Goal: Task Accomplishment & Management: Manage account settings

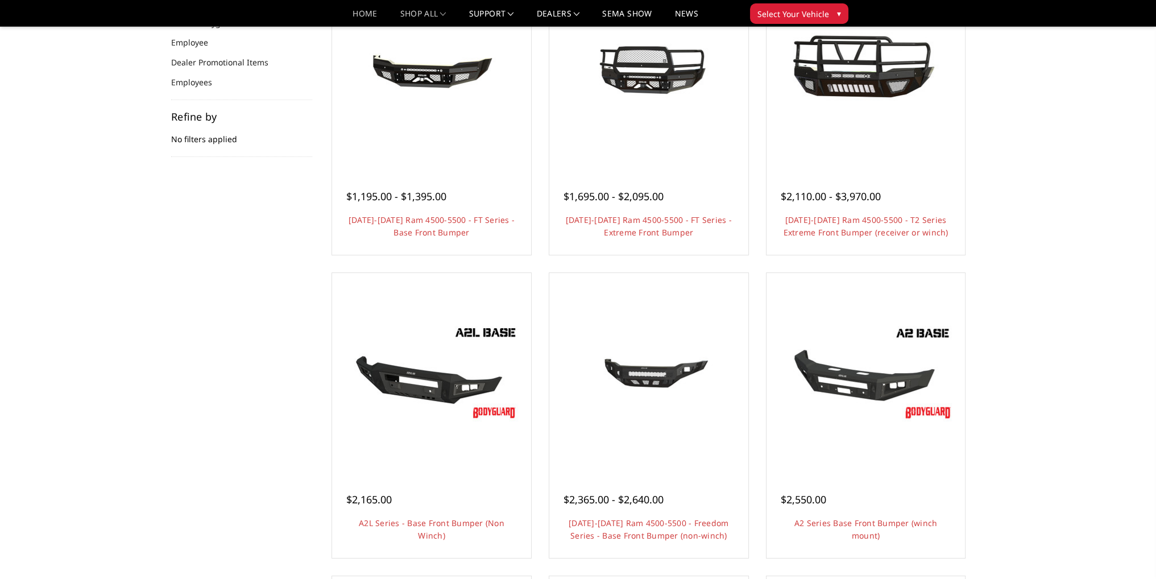
click at [360, 17] on link "Home" at bounding box center [365, 18] width 24 height 16
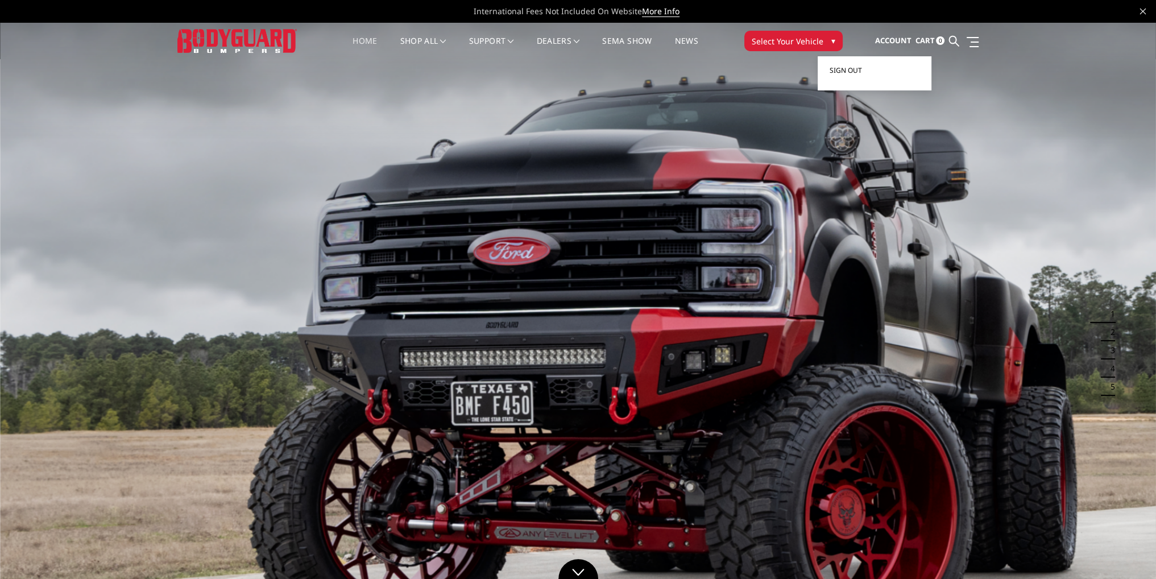
click at [855, 73] on span "Sign out" at bounding box center [845, 70] width 32 height 10
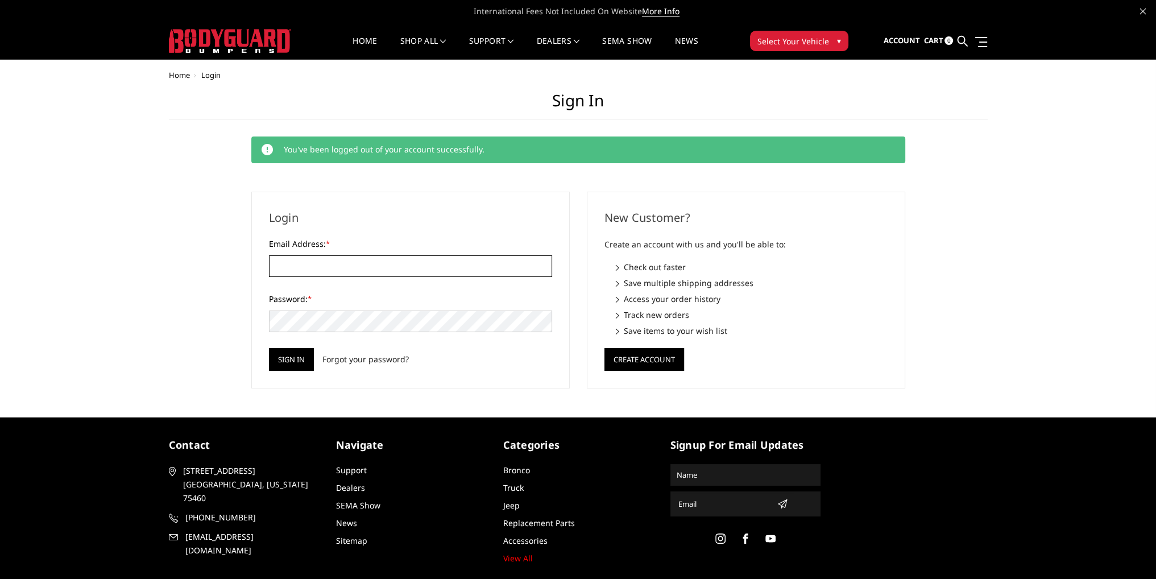
click at [366, 260] on input "Email Address: *" at bounding box center [410, 266] width 283 height 22
type input "[EMAIL_ADDRESS][DOMAIN_NAME]"
click at [269, 348] on input "Sign in" at bounding box center [291, 359] width 45 height 23
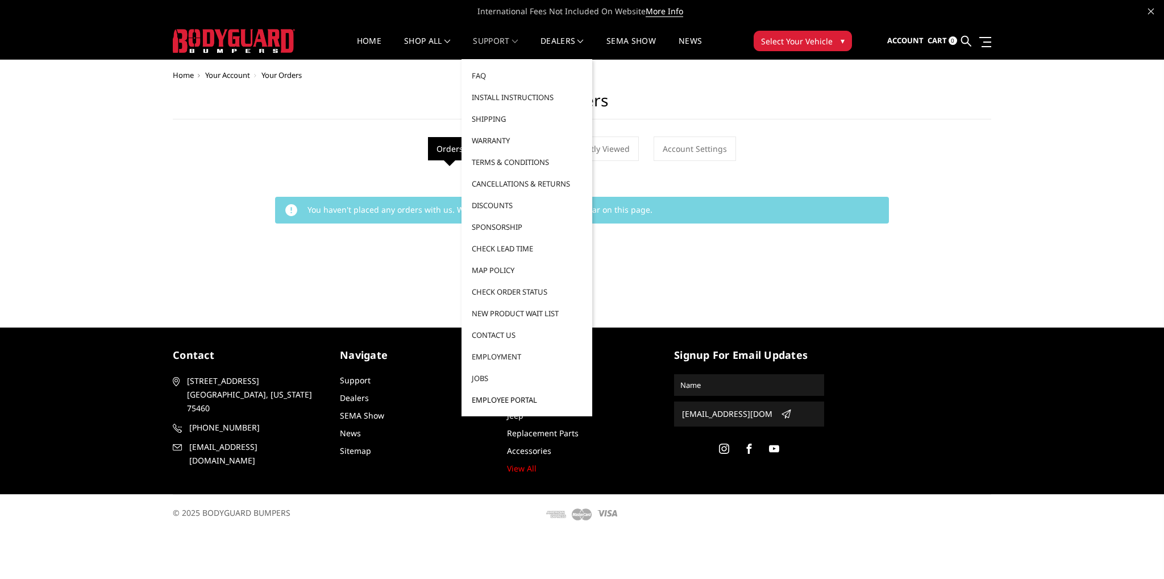
click at [486, 396] on link "Employee Portal" at bounding box center [527, 400] width 122 height 22
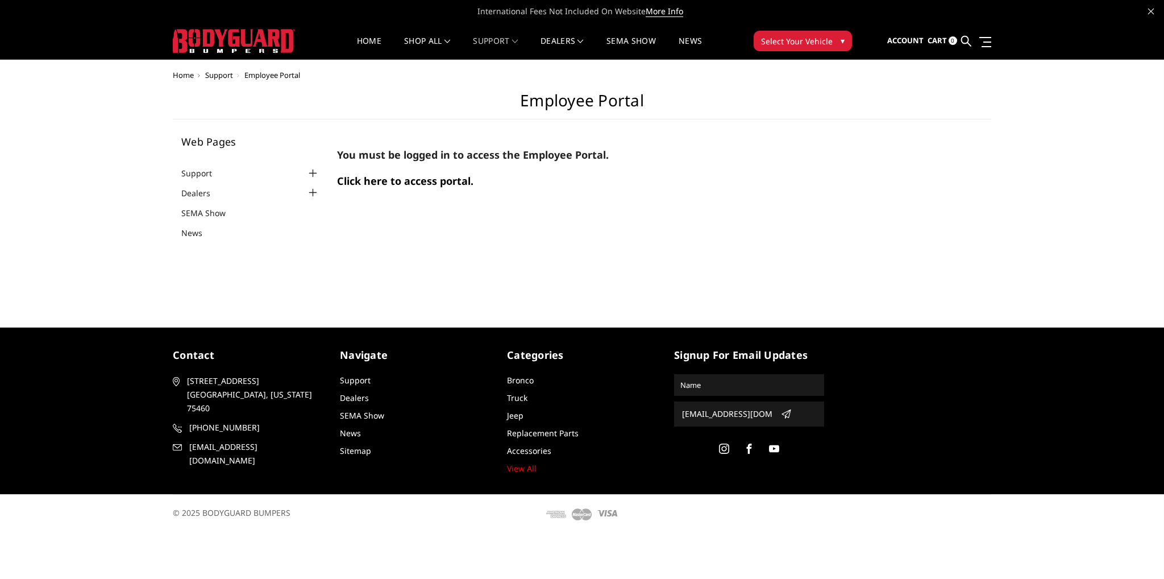
click at [428, 180] on span "Click here to access portal." at bounding box center [405, 181] width 136 height 14
click at [894, 76] on link "Sign out" at bounding box center [887, 70] width 91 height 17
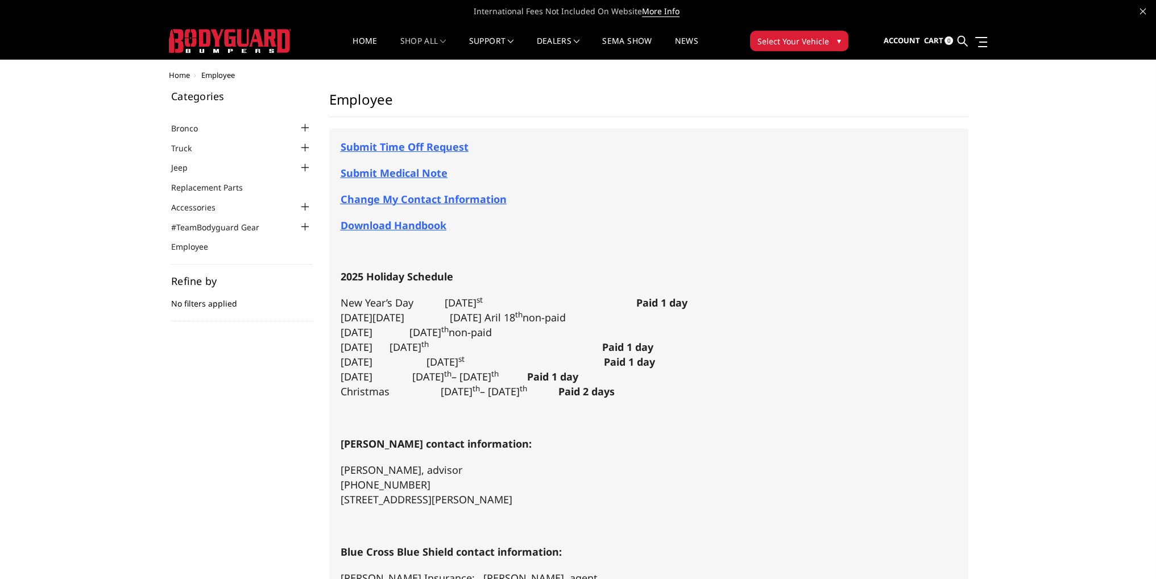
click at [424, 150] on span "Submit Time Off Request" at bounding box center [405, 147] width 128 height 14
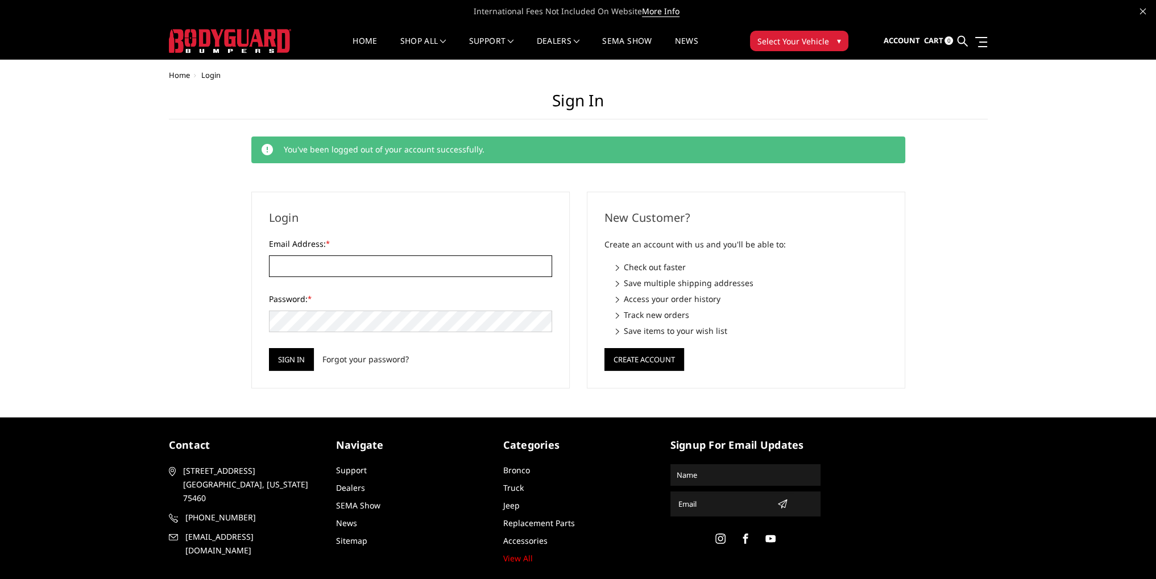
click at [359, 259] on input "Email Address: *" at bounding box center [410, 266] width 283 height 22
type input "[EMAIL_ADDRESS][DOMAIN_NAME]"
click at [269, 348] on input "Sign in" at bounding box center [291, 359] width 45 height 23
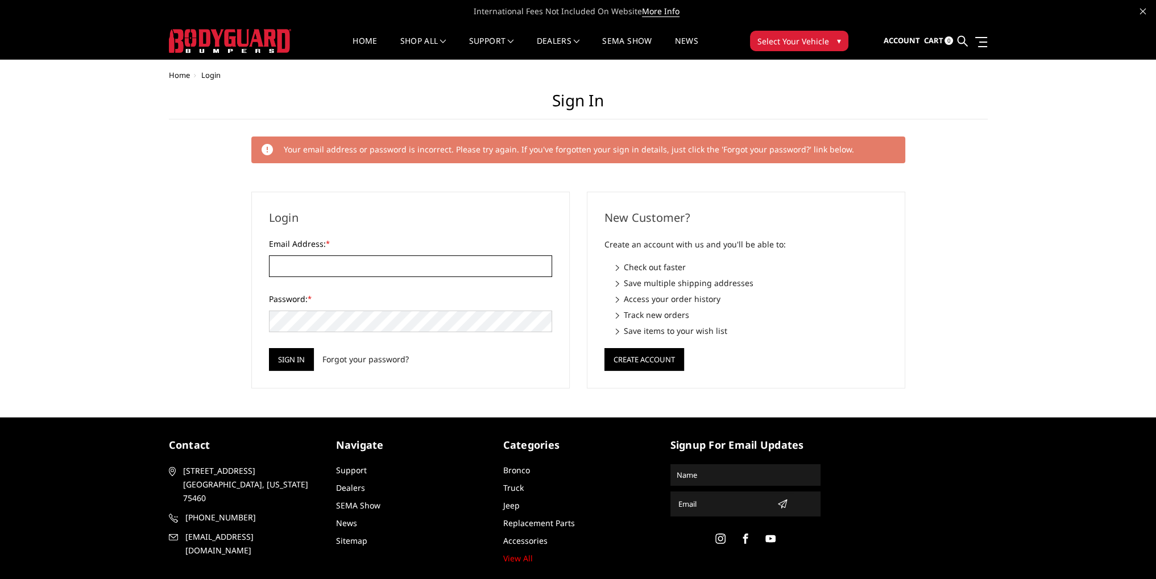
click at [307, 263] on input "Email Address: *" at bounding box center [410, 266] width 283 height 22
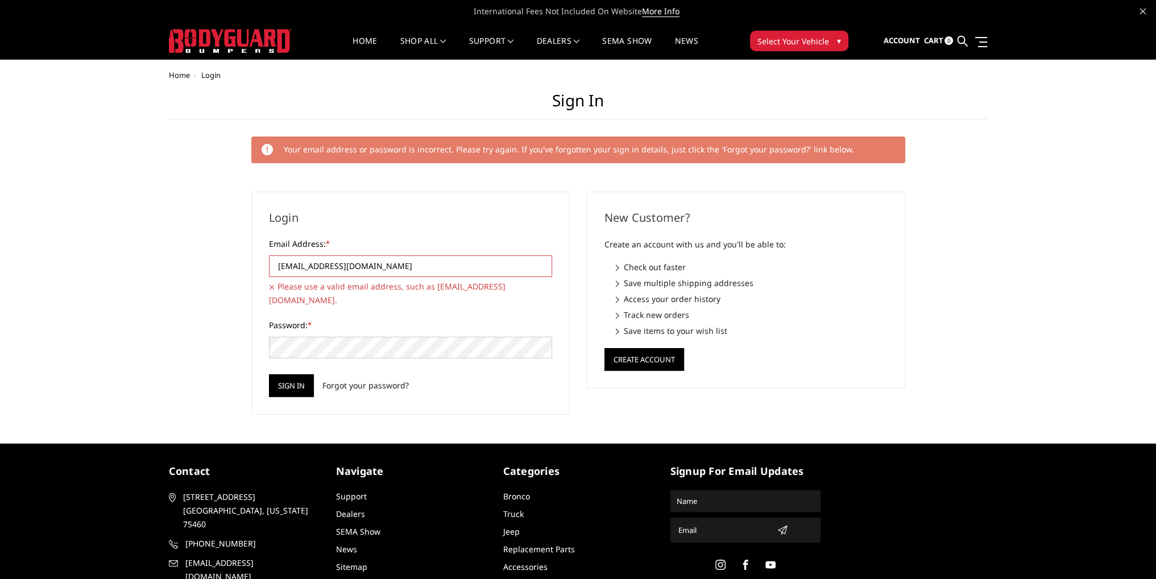
type input "[EMAIL_ADDRESS][DOMAIN_NAME]"
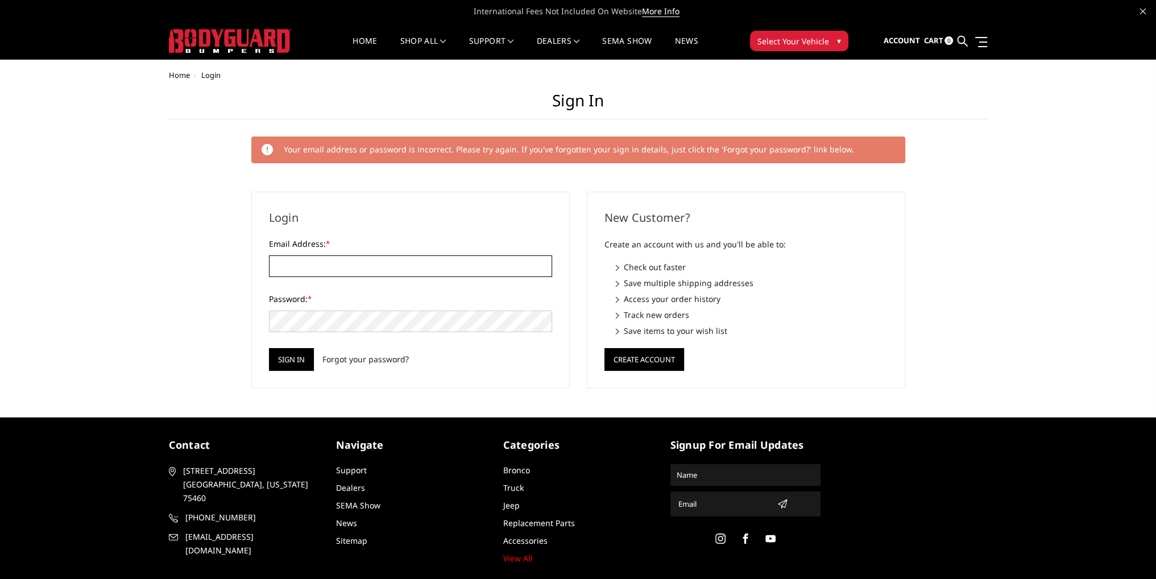
click at [308, 266] on input "Email Address: *" at bounding box center [410, 266] width 283 height 22
click at [438, 272] on input "[EMAIL_ADDRESS][DOMAIN_NAME]," at bounding box center [410, 266] width 283 height 22
type input "[EMAIL_ADDRESS][DOMAIN_NAME]"
click at [295, 362] on input "Sign in" at bounding box center [291, 359] width 45 height 23
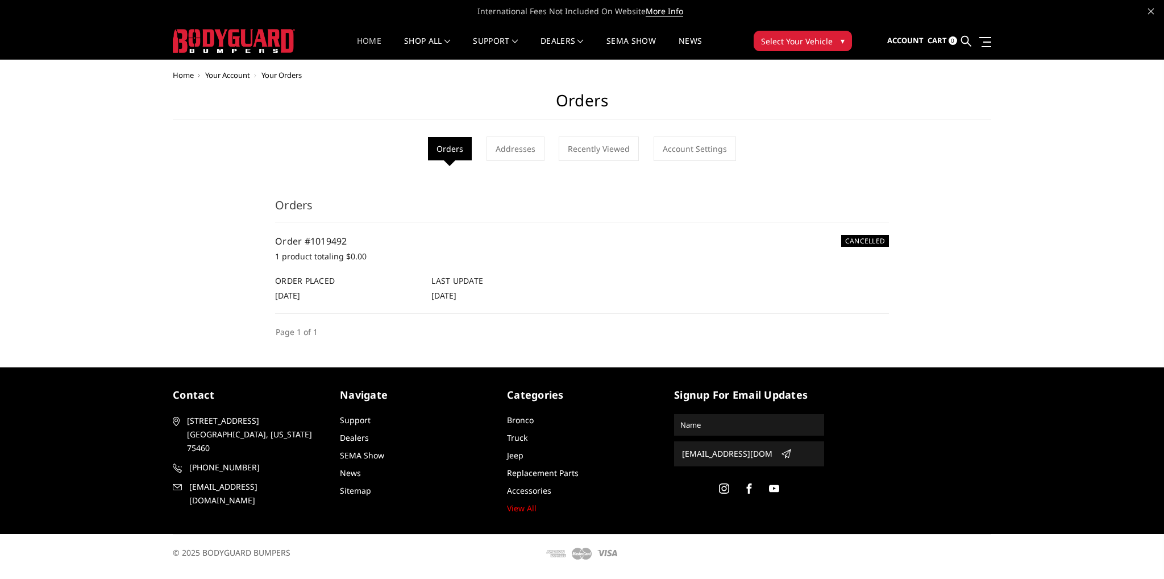
click at [359, 38] on link "Home" at bounding box center [369, 48] width 24 height 22
